Goal: Task Accomplishment & Management: Use online tool/utility

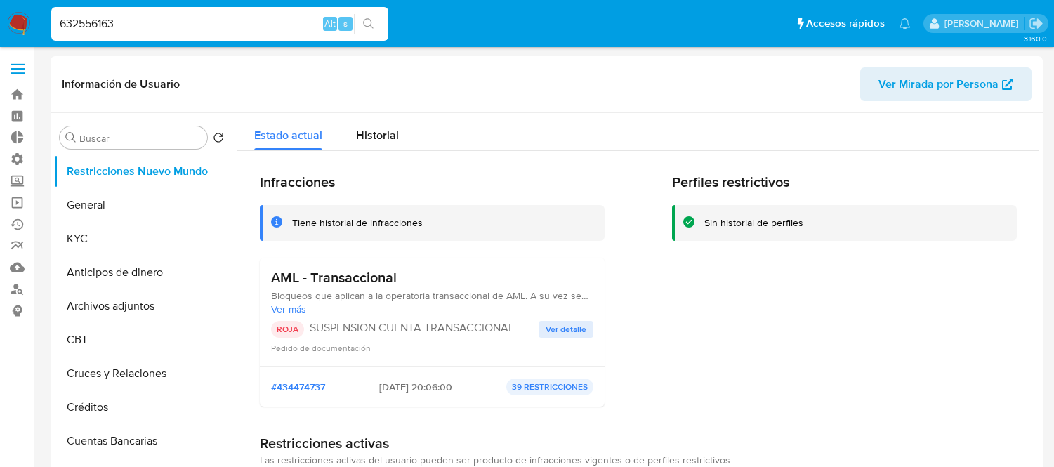
select select "10"
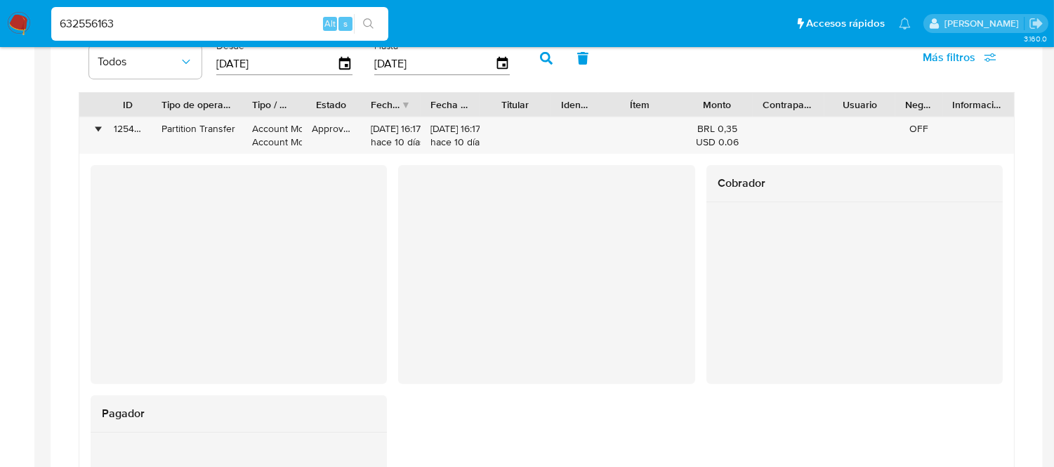
scroll to position [992, 0]
click at [17, 29] on img at bounding box center [19, 24] width 24 height 24
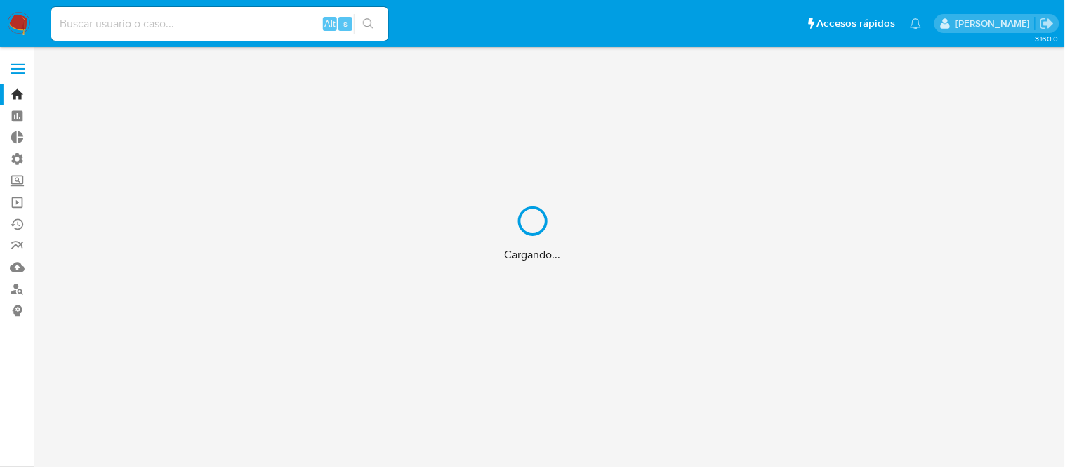
click at [15, 77] on div "Cargando..." at bounding box center [532, 233] width 1065 height 467
click at [19, 66] on div "Cargando..." at bounding box center [532, 233] width 1065 height 467
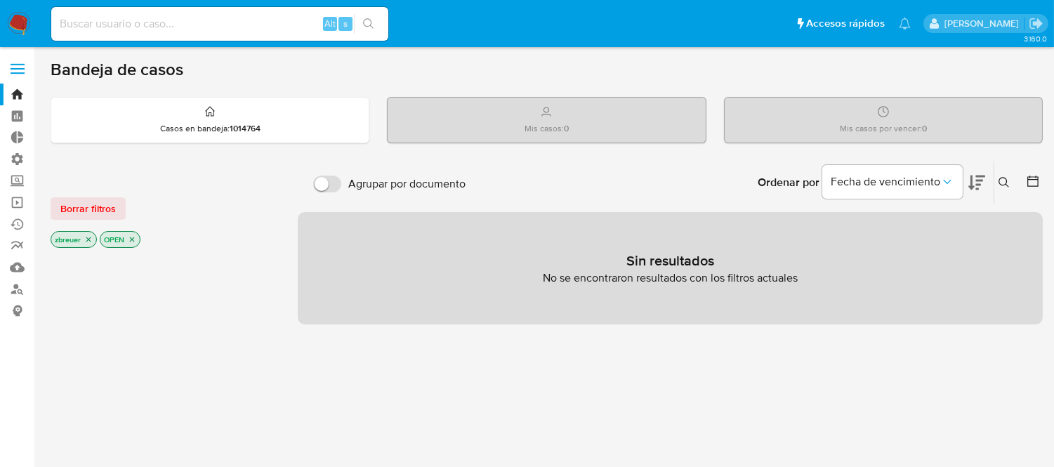
click at [19, 66] on label at bounding box center [17, 68] width 35 height 29
click at [0, 0] on input "checkbox" at bounding box center [0, 0] width 0 height 0
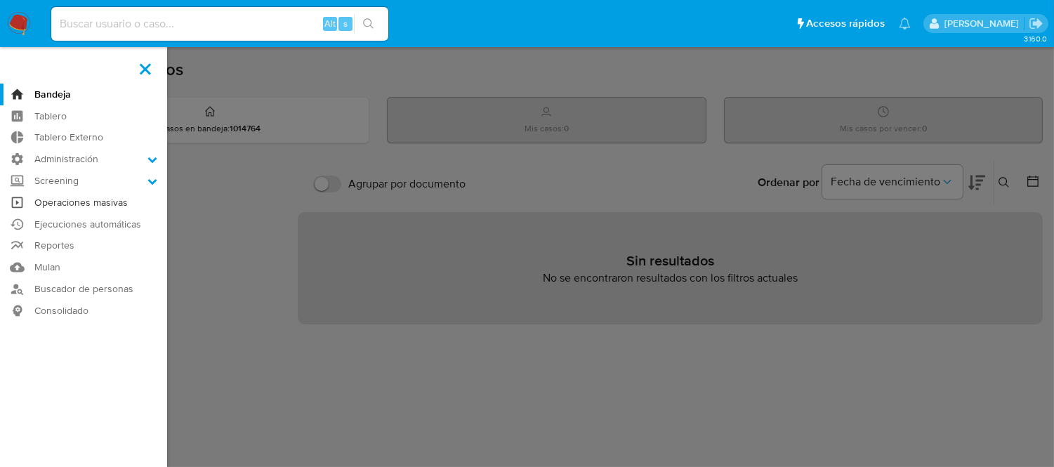
click at [54, 204] on link "Operaciones masivas" at bounding box center [83, 203] width 167 height 22
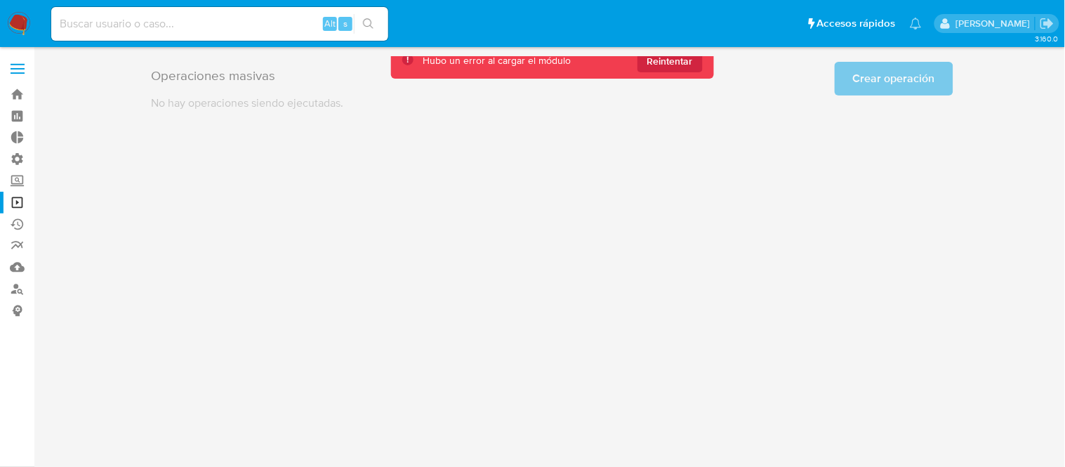
click at [706, 55] on main "3.160.0" at bounding box center [532, 233] width 1065 height 467
click at [692, 62] on span "Reintentar" at bounding box center [671, 61] width 46 height 22
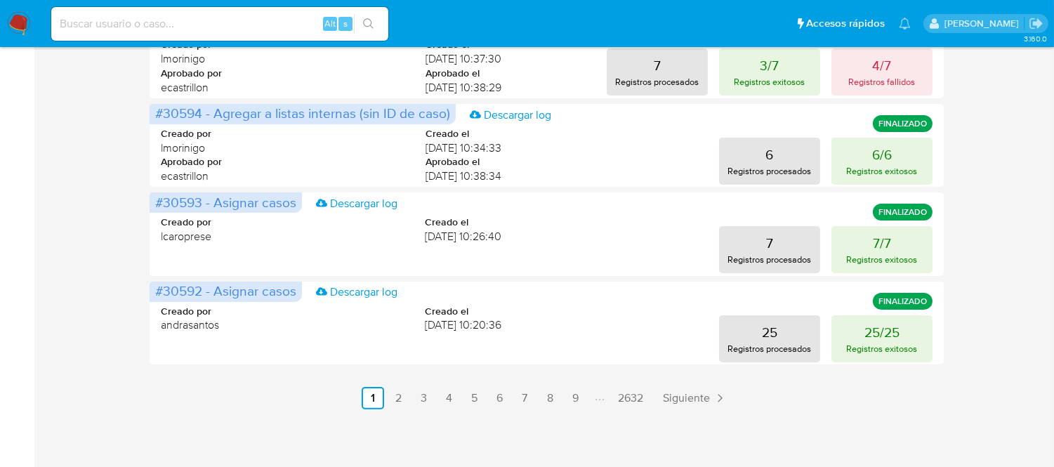
scroll to position [782, 0]
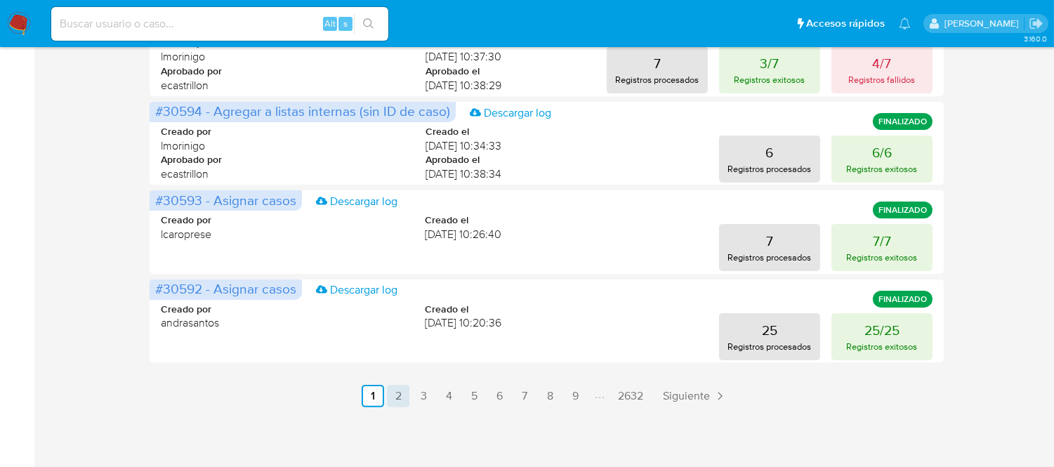
click at [402, 387] on link "2" at bounding box center [398, 396] width 22 height 22
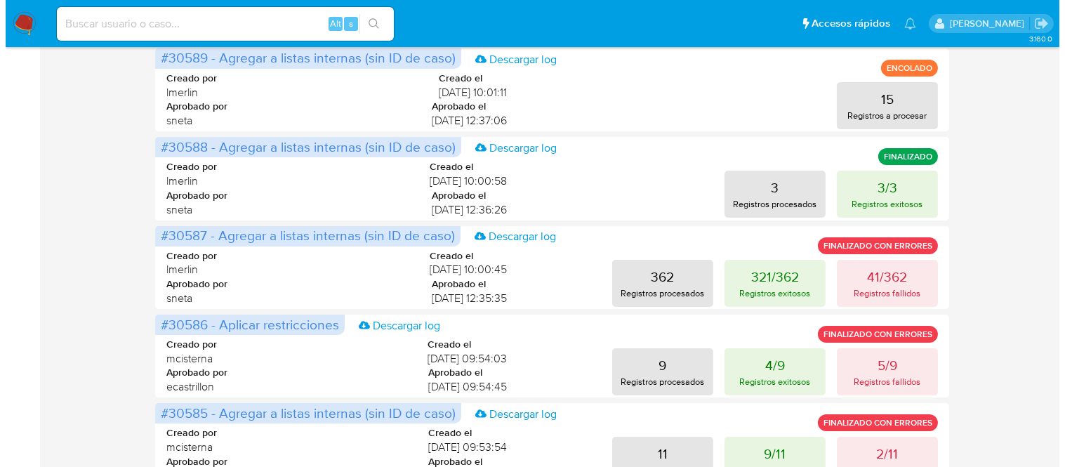
scroll to position [0, 0]
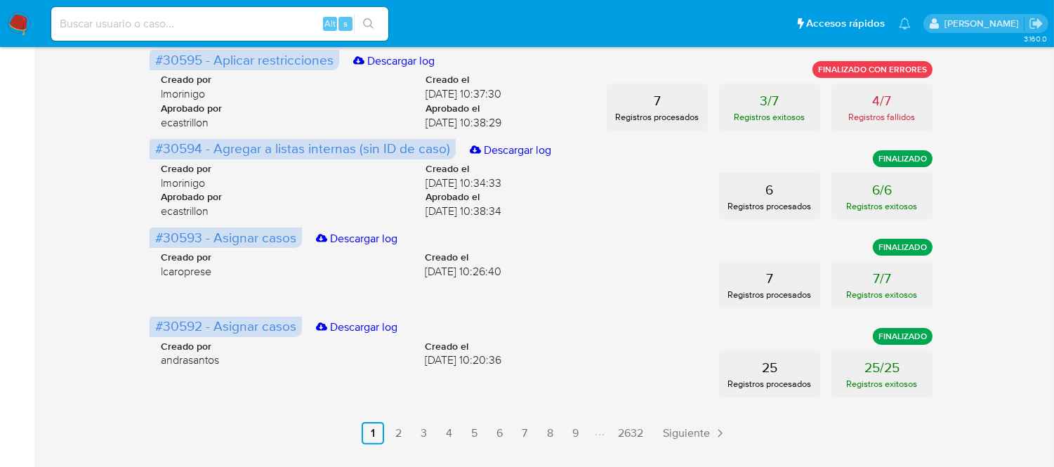
scroll to position [782, 0]
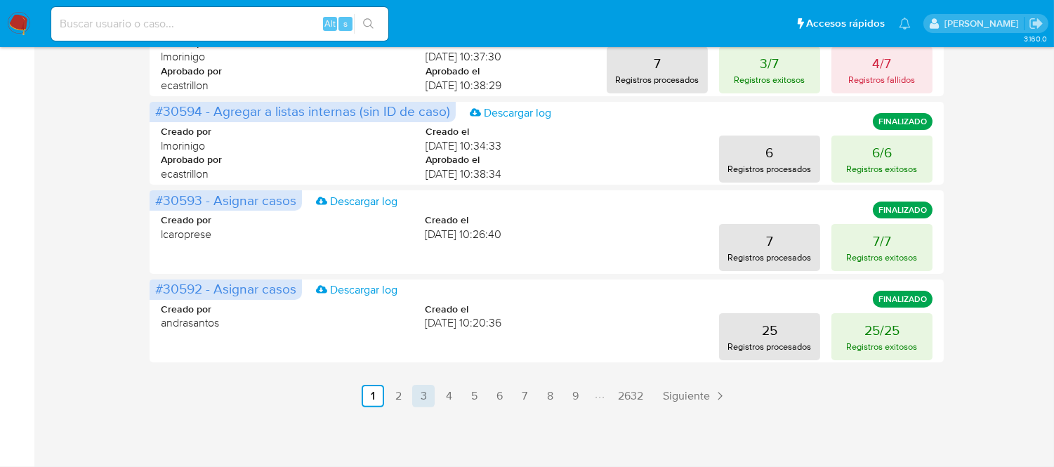
click at [419, 404] on link "3" at bounding box center [423, 396] width 22 height 22
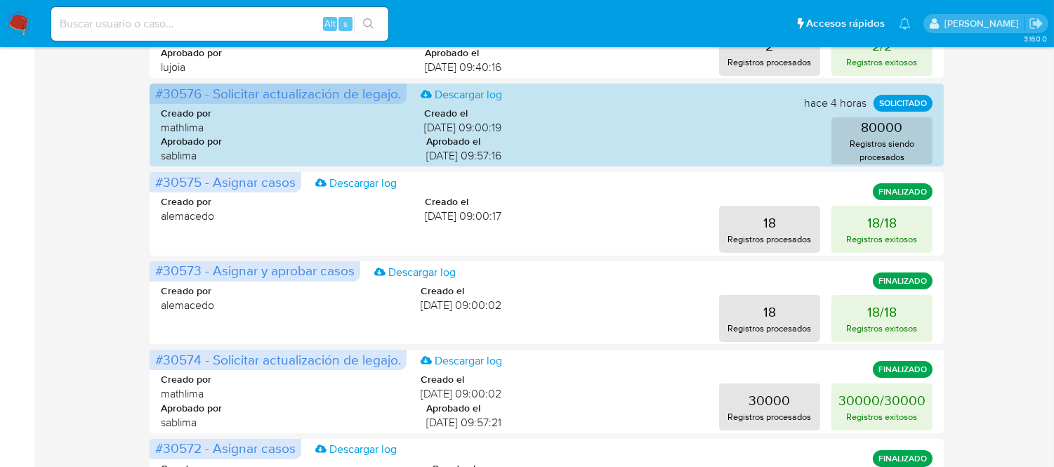
scroll to position [624, 0]
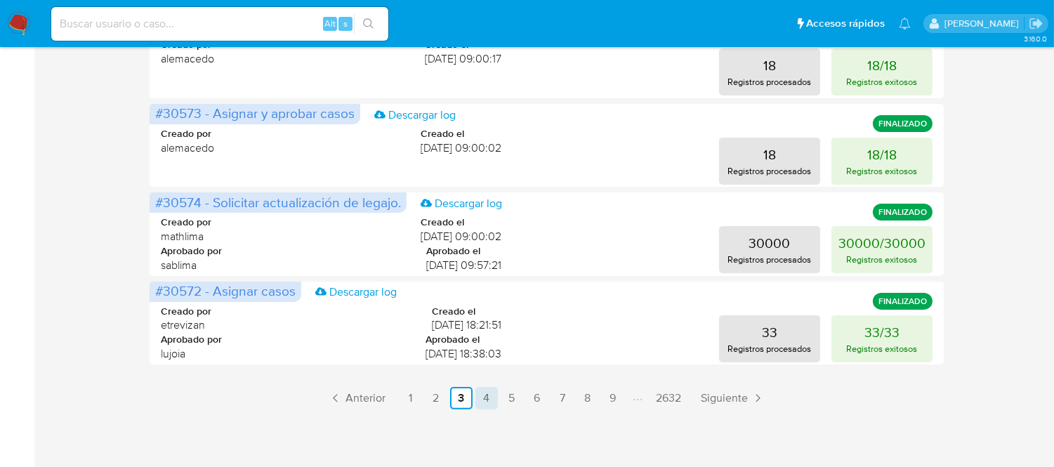
click at [478, 396] on link "4" at bounding box center [486, 398] width 22 height 22
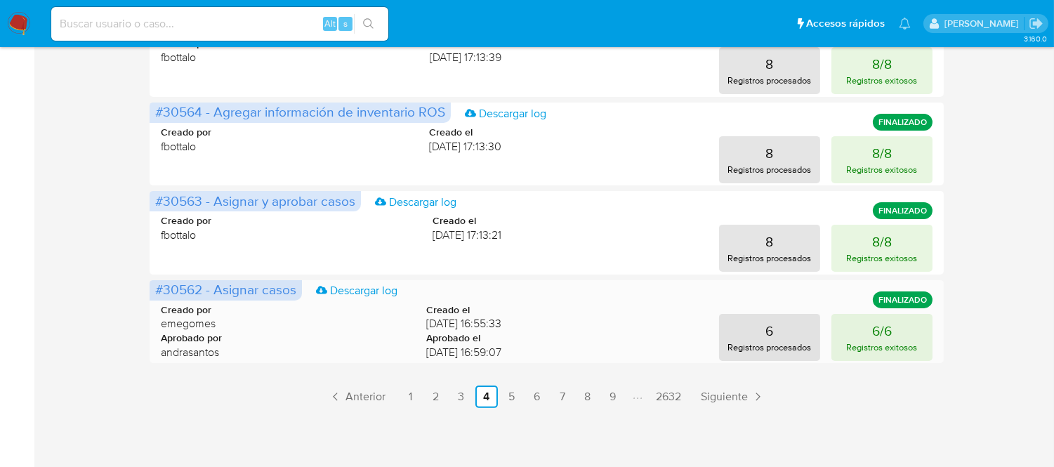
scroll to position [782, 0]
click at [513, 394] on link "5" at bounding box center [512, 396] width 22 height 22
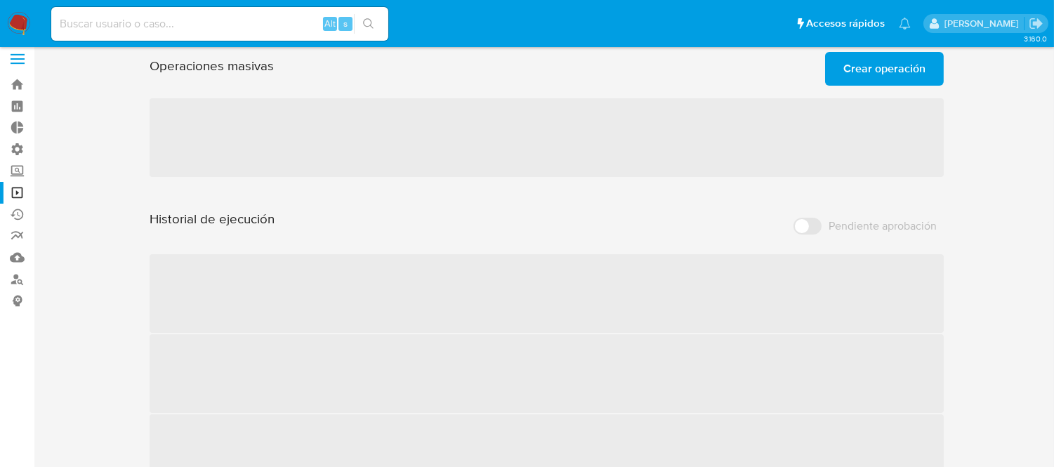
scroll to position [0, 0]
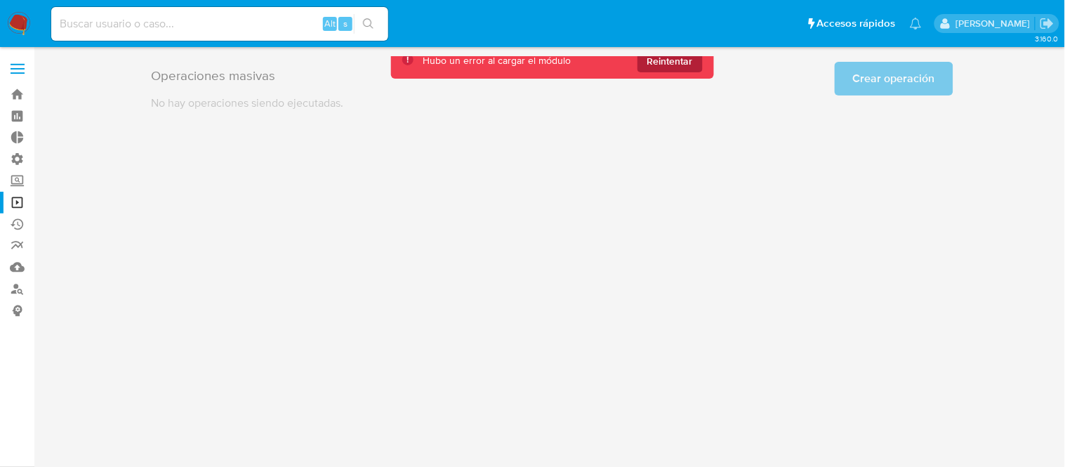
click at [686, 67] on span "Reintentar" at bounding box center [671, 61] width 46 height 22
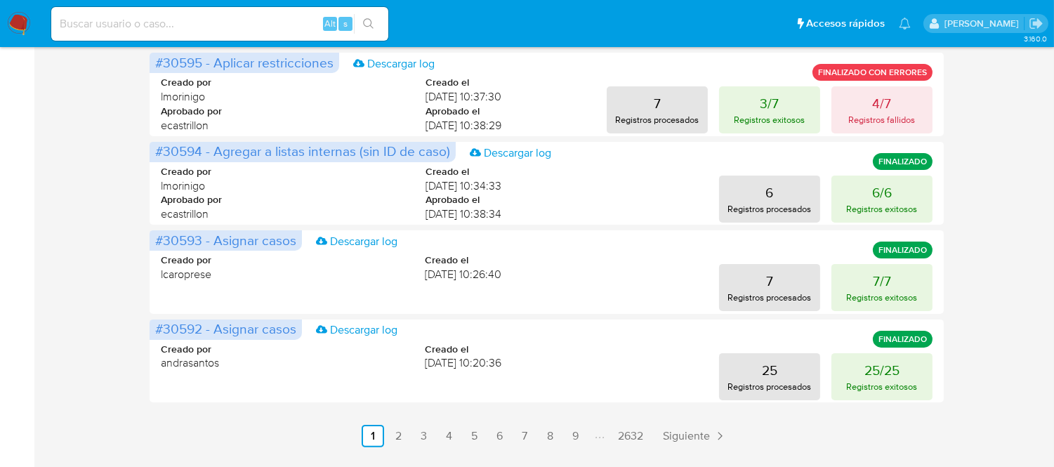
scroll to position [782, 0]
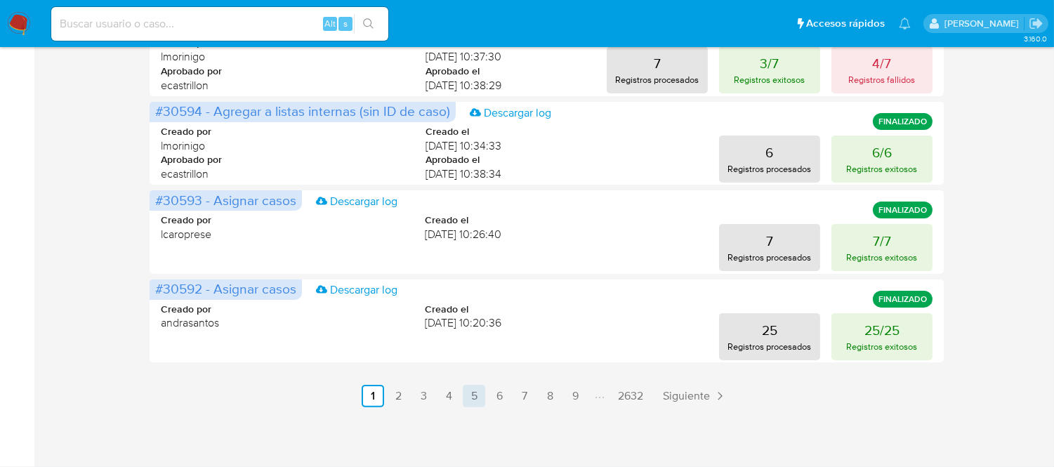
click at [475, 401] on link "5" at bounding box center [474, 396] width 22 height 22
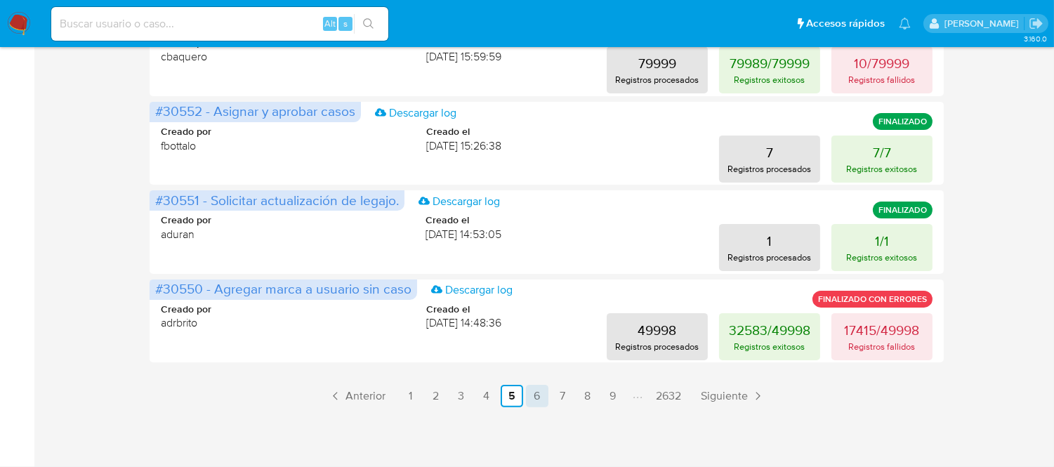
click at [543, 395] on link "6" at bounding box center [537, 396] width 22 height 22
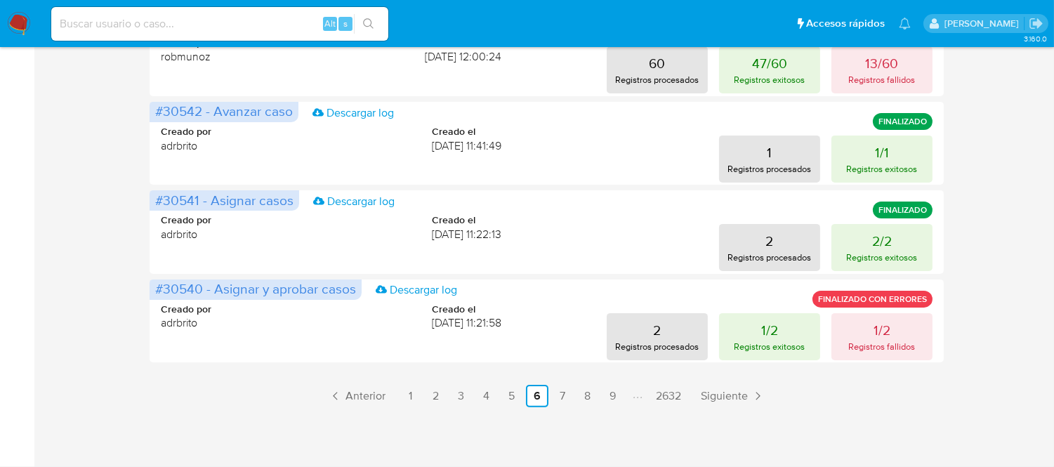
click at [560, 397] on link "7" at bounding box center [562, 396] width 22 height 22
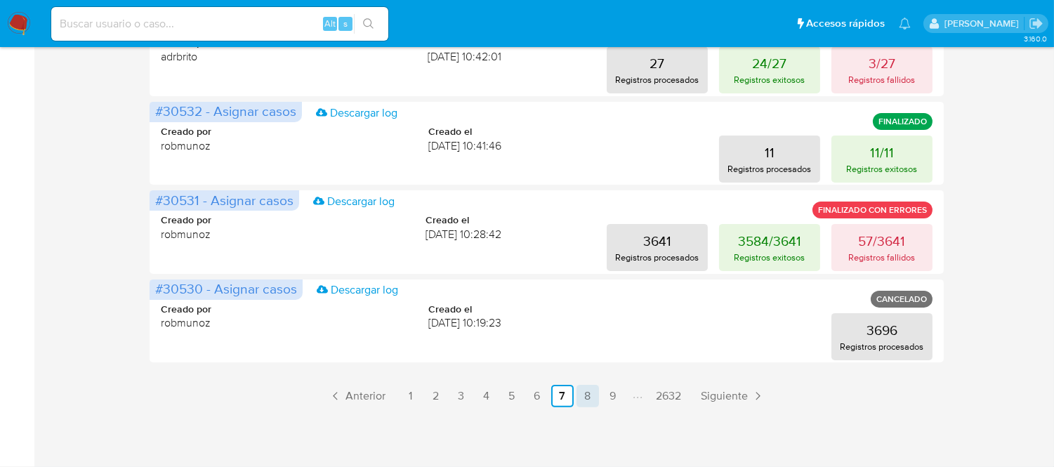
click at [595, 394] on link "8" at bounding box center [588, 396] width 22 height 22
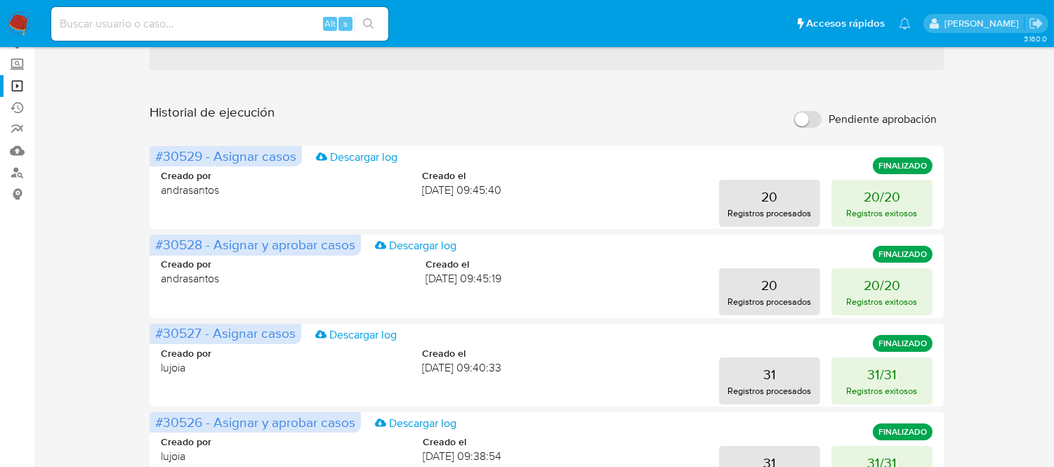
scroll to position [0, 0]
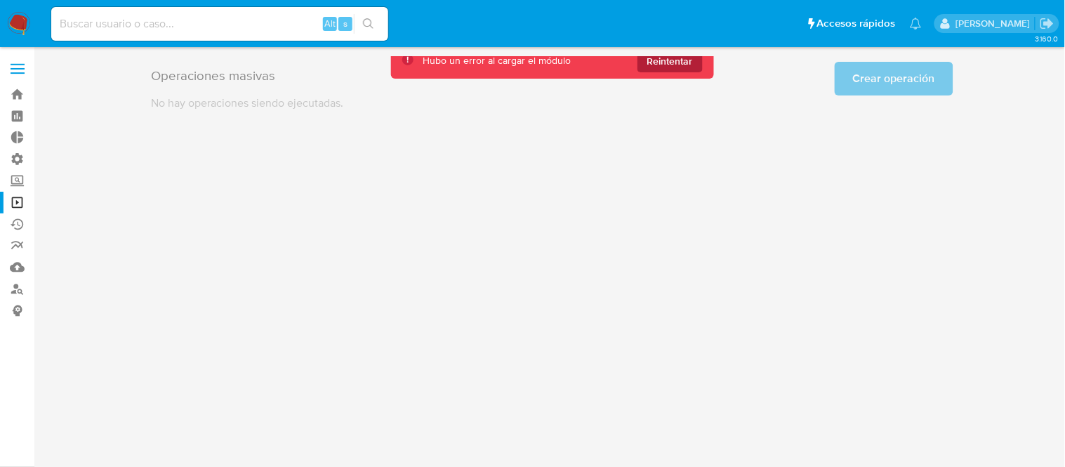
click at [686, 67] on span "Reintentar" at bounding box center [671, 61] width 46 height 22
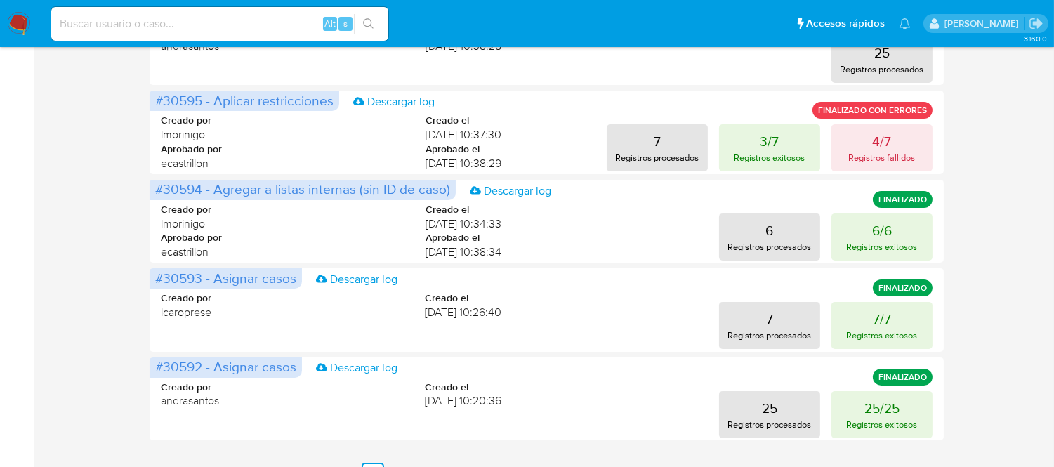
scroll to position [782, 0]
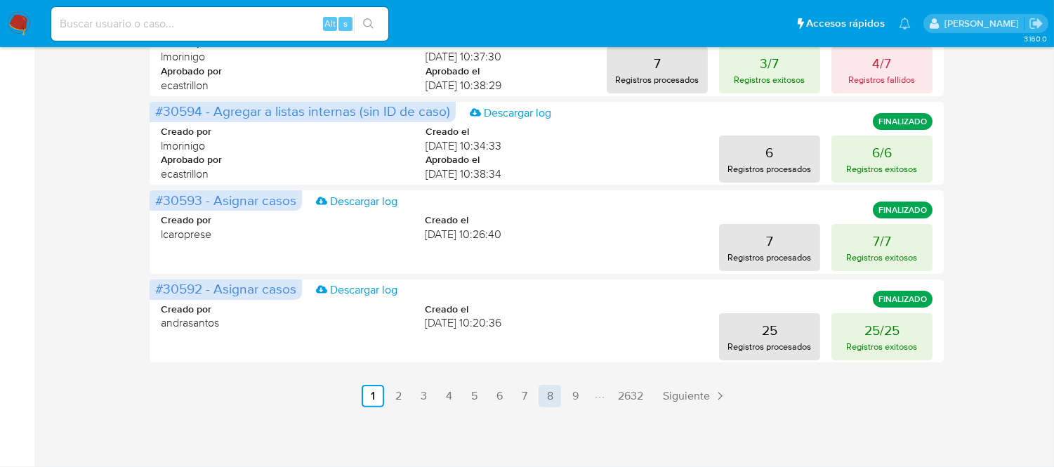
click at [557, 395] on link "8" at bounding box center [550, 396] width 22 height 22
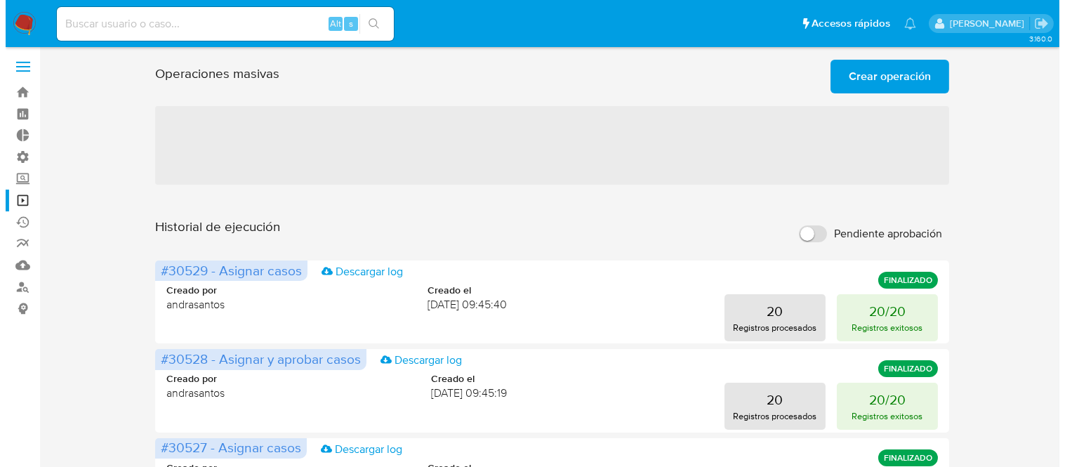
scroll to position [0, 0]
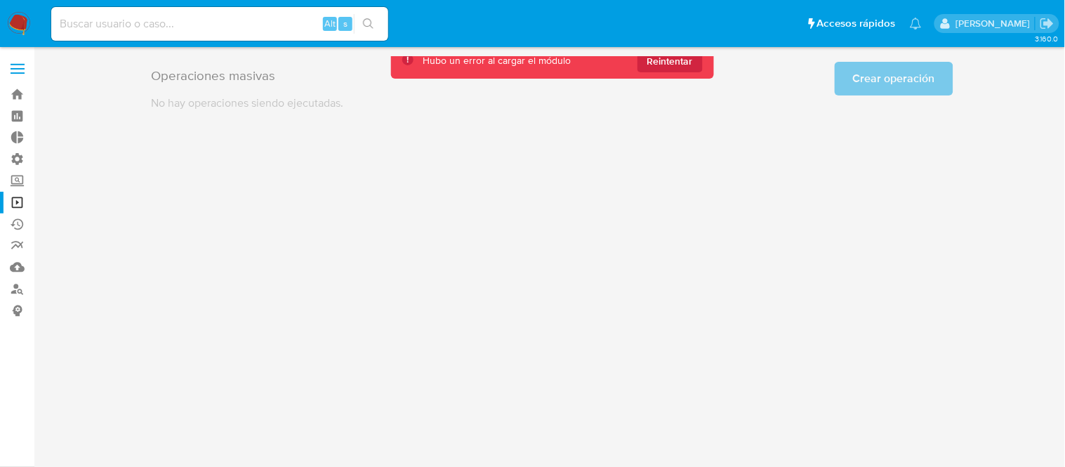
click at [706, 61] on div "Hubo un error al cargar el módulo Reintentar" at bounding box center [552, 61] width 323 height 36
click at [680, 58] on span "Reintentar" at bounding box center [671, 61] width 46 height 22
